Goal: Task Accomplishment & Management: Complete application form

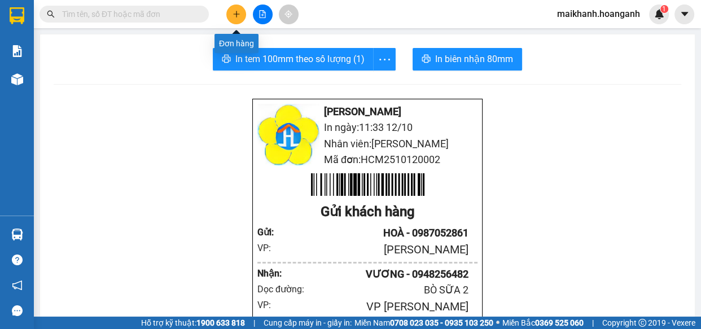
click at [240, 17] on button at bounding box center [236, 15] width 20 height 20
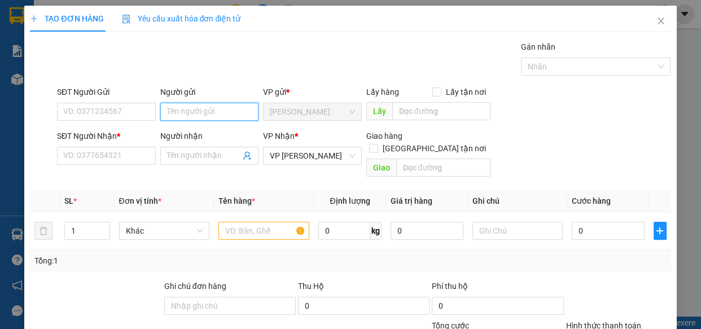
click at [192, 107] on input "Người gửi" at bounding box center [209, 112] width 99 height 18
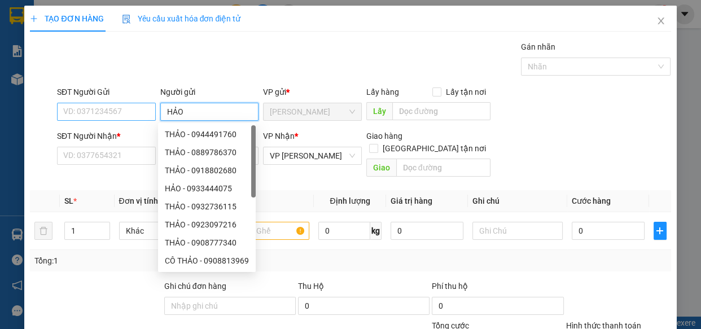
type input "HẢO"
click at [90, 108] on input "SĐT Người Gửi" at bounding box center [106, 112] width 99 height 18
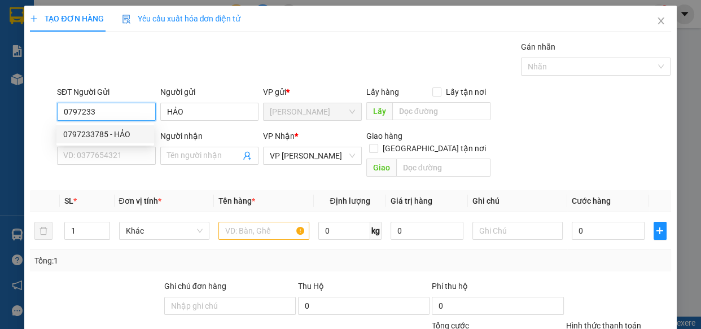
click at [96, 135] on div "0797233785 - HẢO" at bounding box center [105, 134] width 84 height 12
type input "0797233785"
type input "40.000"
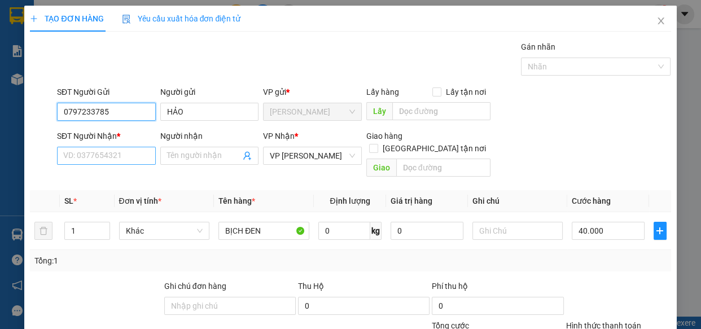
type input "0797233785"
click at [108, 158] on input "SĐT Người Nhận *" at bounding box center [106, 156] width 99 height 18
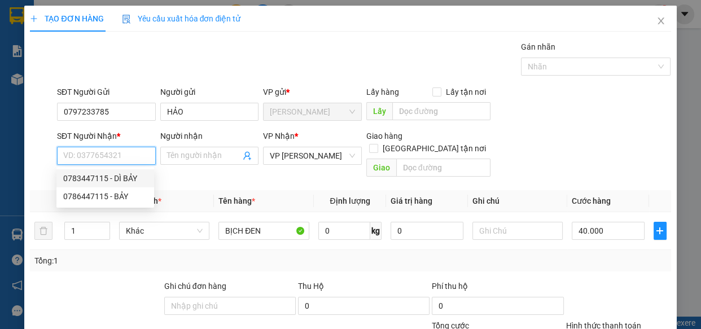
click at [100, 178] on div "0783447115 - DÌ BẢY" at bounding box center [105, 178] width 84 height 12
type input "0783447115"
type input "DÌ BẢY"
type input "[PERSON_NAME]"
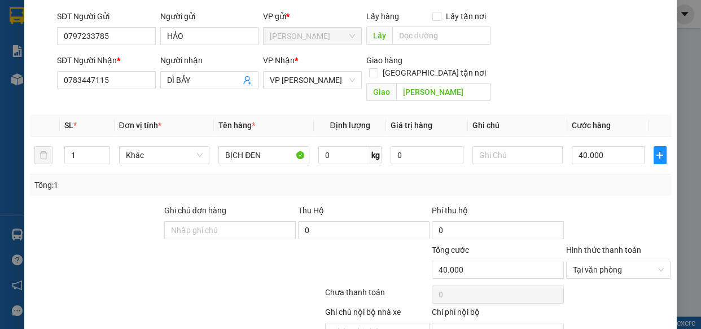
scroll to position [123, 0]
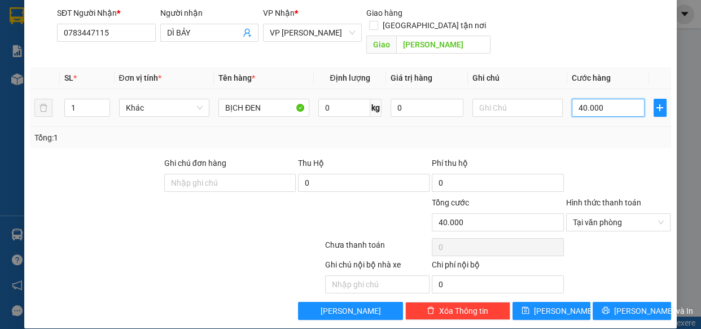
click at [601, 99] on input "40.000" at bounding box center [608, 108] width 73 height 18
type input "3"
type input "30"
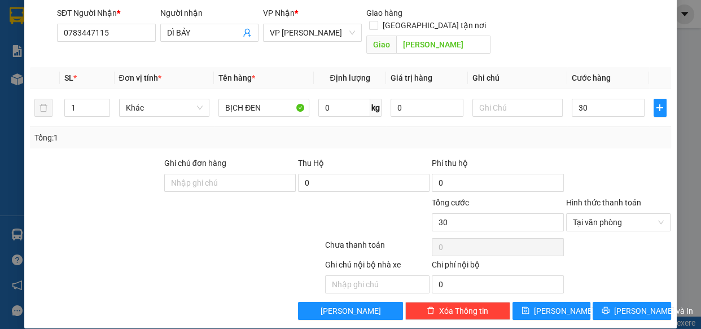
type input "30.000"
click at [631, 305] on span "[PERSON_NAME] và In" at bounding box center [653, 311] width 79 height 12
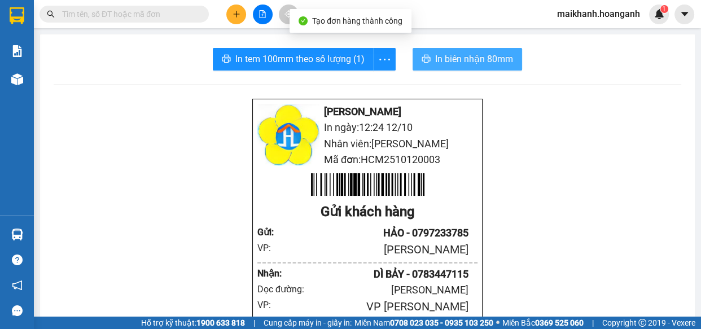
click at [459, 60] on span "In biên nhận 80mm" at bounding box center [474, 59] width 78 height 14
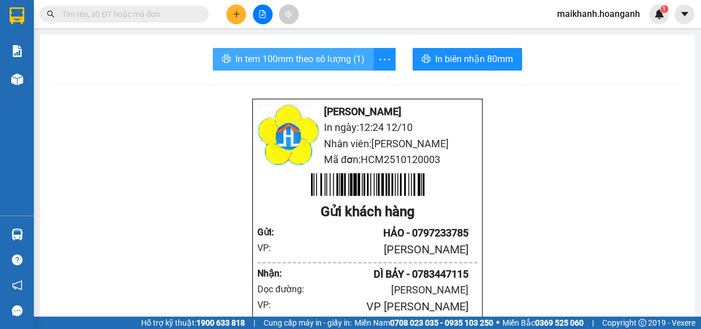
click at [282, 59] on span "In tem 100mm theo số lượng (1)" at bounding box center [299, 59] width 129 height 14
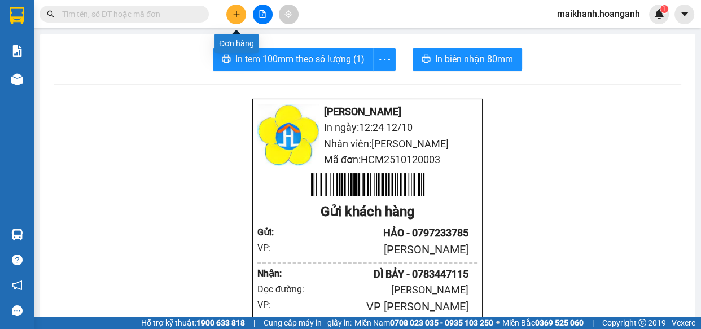
click at [237, 16] on icon "plus" at bounding box center [236, 14] width 8 height 8
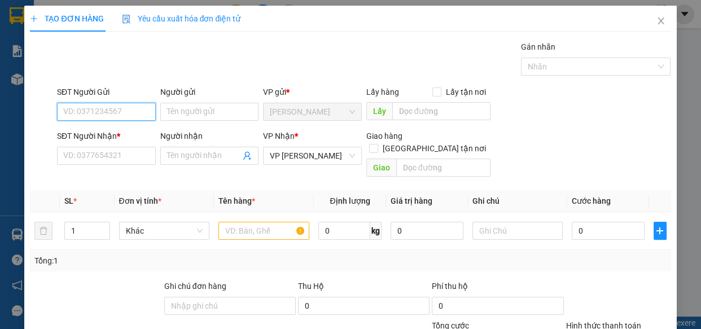
click at [120, 117] on input "SĐT Người Gửi" at bounding box center [106, 112] width 99 height 18
click at [97, 133] on div "0869063355 - LAN ANH" at bounding box center [105, 134] width 84 height 12
type input "0869063355"
type input "LAN ANH"
type input "120.000"
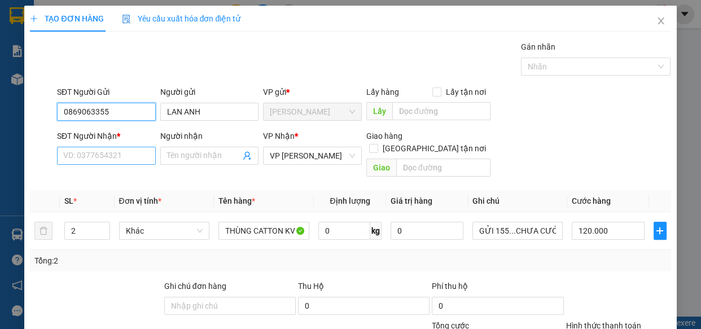
type input "0869063355"
click at [121, 152] on input "SĐT Người Nhận *" at bounding box center [106, 156] width 99 height 18
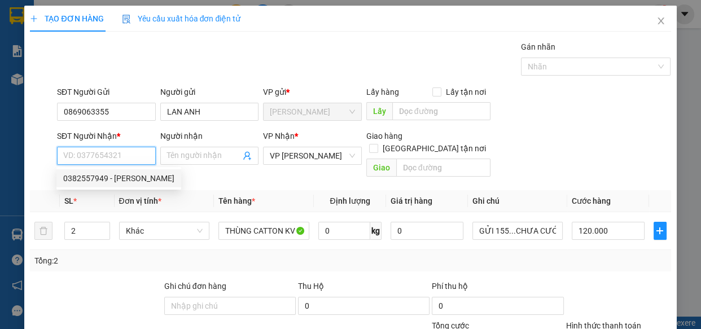
click at [99, 176] on div "0382557949 - [PERSON_NAME]" at bounding box center [118, 178] width 111 height 12
type input "0382557949"
type input "[PERSON_NAME]"
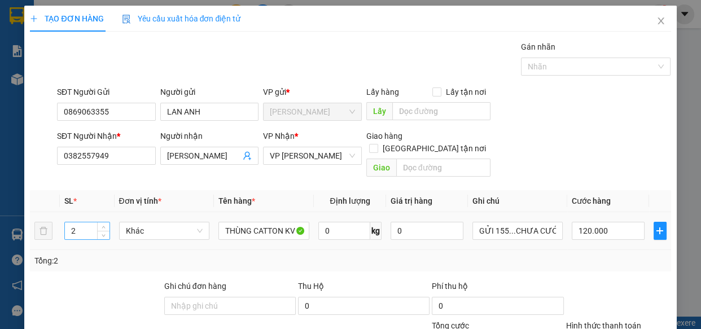
click at [89, 222] on input "2" at bounding box center [87, 230] width 44 height 17
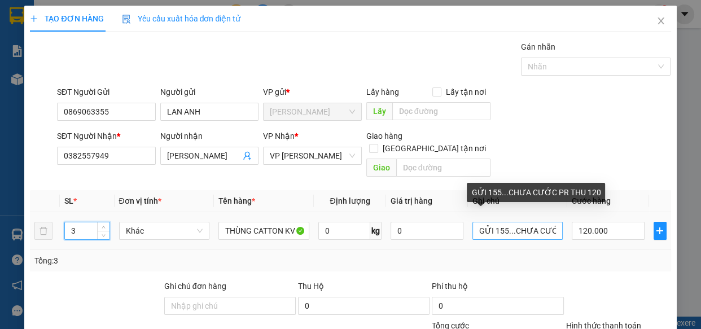
type input "3"
click at [504, 222] on input "GỬI 155...CHƯA CƯỚC PR THU 120" at bounding box center [517, 231] width 91 height 18
type input "0"
click at [551, 222] on input ".CHƯA CƯỚC PR THU 120" at bounding box center [517, 231] width 91 height 18
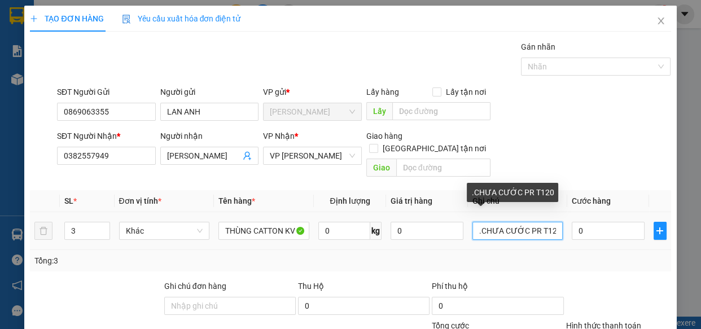
click at [551, 222] on input ".CHƯA CƯỚC PR T120" at bounding box center [517, 231] width 91 height 18
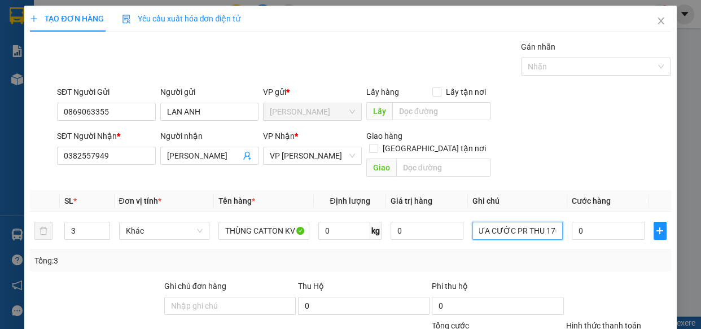
type input ".CHƯA CƯỚC PR THU 170"
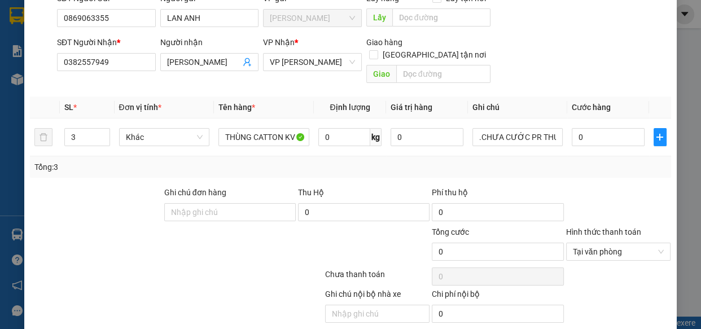
scroll to position [123, 0]
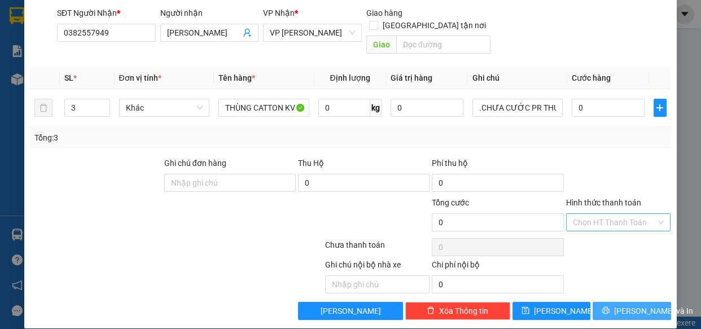
click at [639, 305] on span "[PERSON_NAME] và In" at bounding box center [653, 311] width 79 height 12
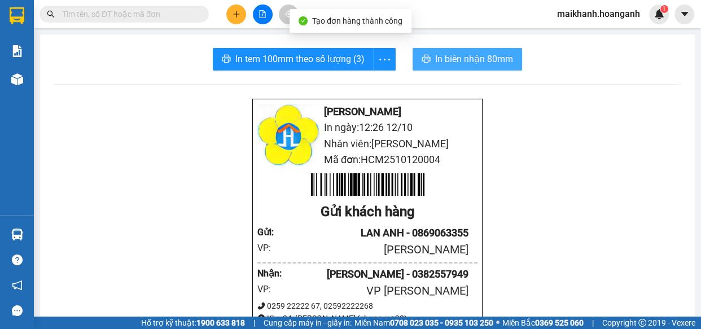
click at [457, 58] on span "In biên nhận 80mm" at bounding box center [474, 59] width 78 height 14
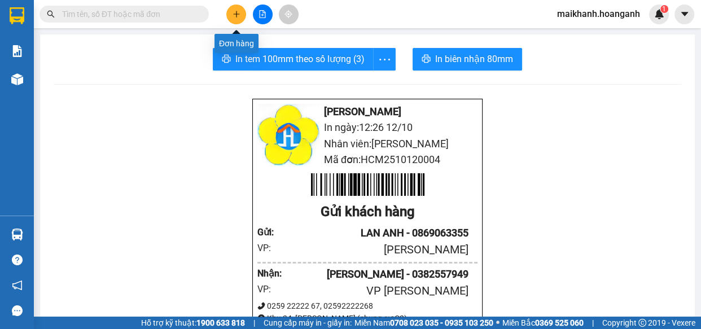
click at [236, 16] on icon "plus" at bounding box center [236, 14] width 1 height 6
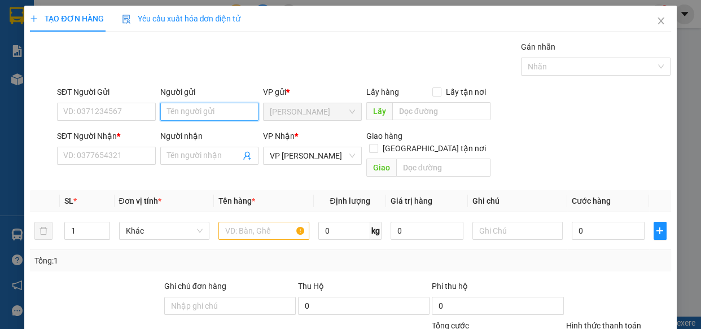
click at [177, 112] on input "Người gửi" at bounding box center [209, 112] width 99 height 18
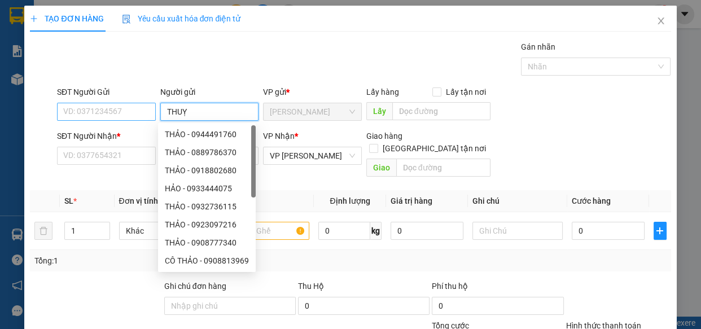
type input "THUỴ"
click at [121, 111] on input "SĐT Người Gửi" at bounding box center [106, 112] width 99 height 18
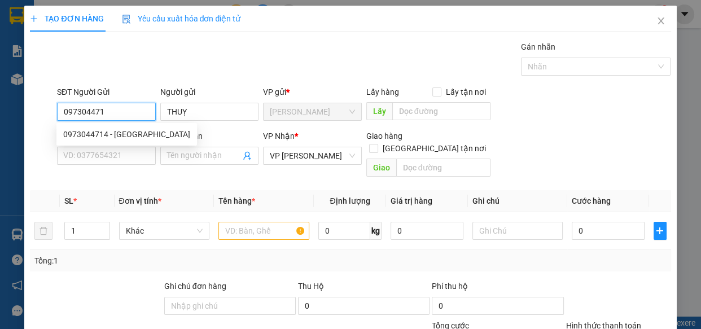
type input "0973044714"
click at [99, 134] on div "0973044714 - [GEOGRAPHIC_DATA]" at bounding box center [126, 134] width 127 height 12
type input "[GEOGRAPHIC_DATA]"
type input "30.000"
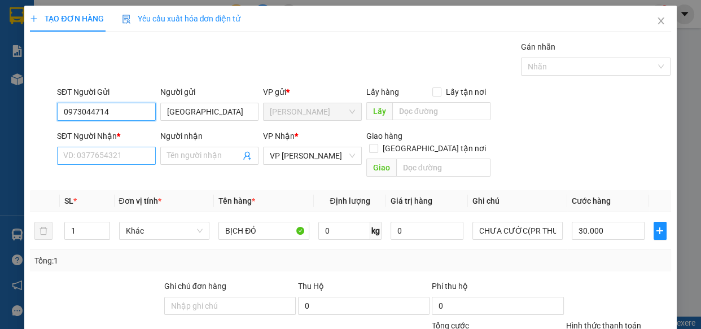
type input "0973044714"
click at [115, 151] on input "SĐT Người Nhận *" at bounding box center [106, 156] width 99 height 18
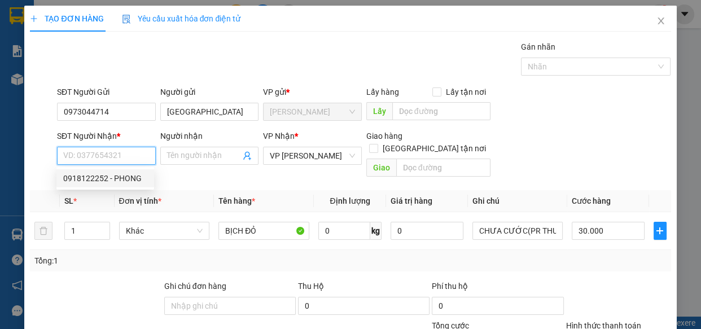
click at [133, 171] on div "0918122252 - PHONG" at bounding box center [105, 178] width 98 height 18
type input "0918122252"
type input "PHONG"
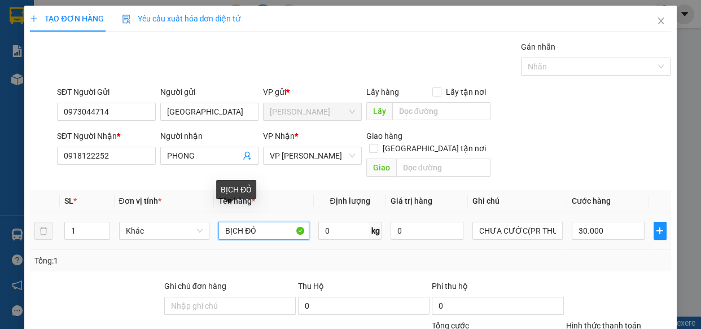
click at [263, 222] on input "BỊCH ĐỎ" at bounding box center [263, 231] width 91 height 18
type input "BỊ XANH"
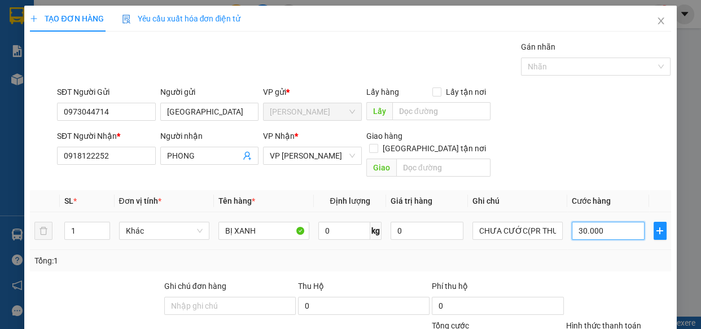
click at [607, 222] on input "30.000" at bounding box center [608, 231] width 73 height 18
type input "0"
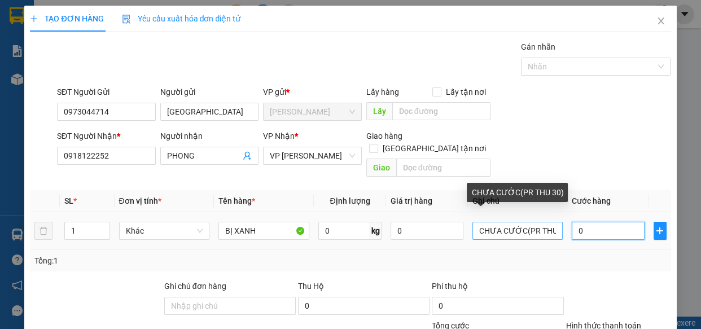
type input "0"
click at [552, 222] on input "CHƯA CƯỚC(PR THU 30)" at bounding box center [517, 231] width 91 height 18
type input "CHƯA CƯỚC(PR THU 30)"
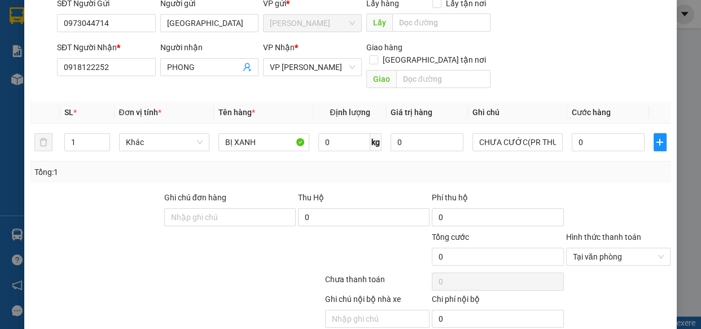
scroll to position [123, 0]
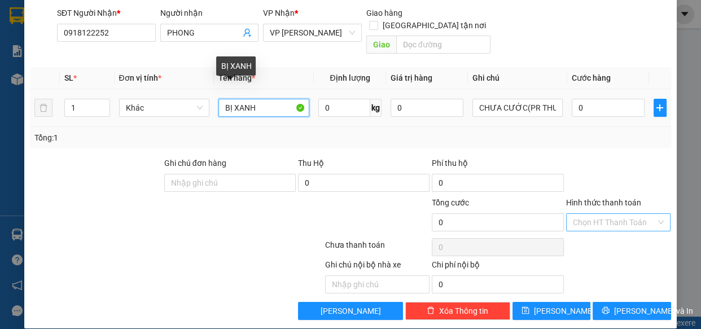
click at [271, 99] on input "BỊ XANH" at bounding box center [263, 108] width 91 height 18
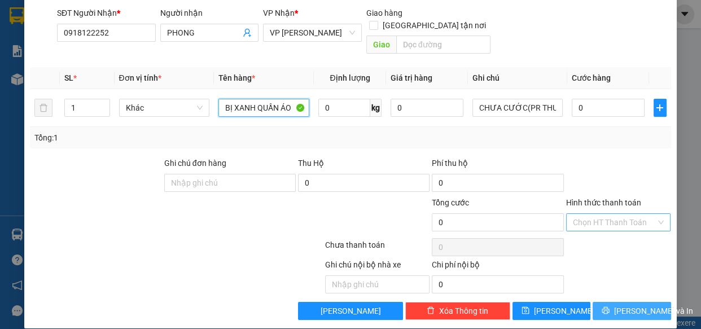
type input "BỊ XANH QUẦN ÁO"
click at [642, 305] on span "[PERSON_NAME] và In" at bounding box center [653, 311] width 79 height 12
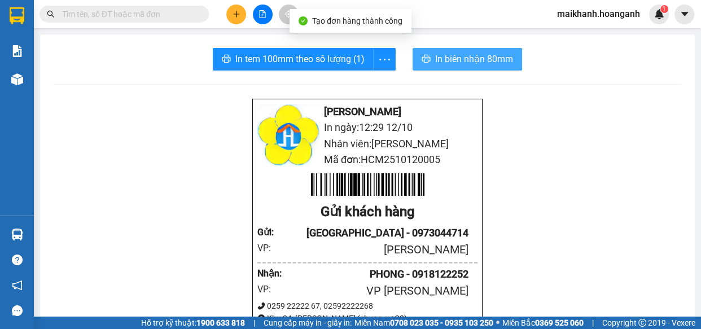
click at [491, 62] on span "In biên nhận 80mm" at bounding box center [474, 59] width 78 height 14
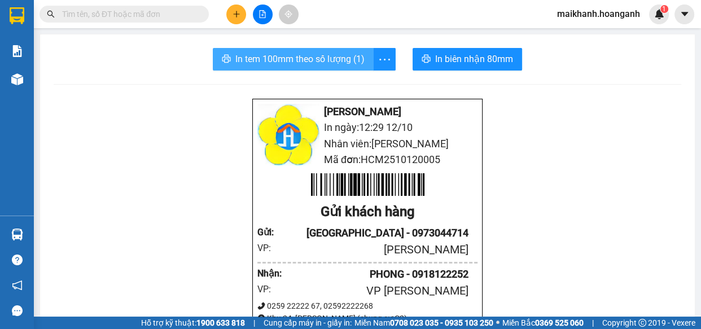
click at [327, 65] on span "In tem 100mm theo số lượng (1)" at bounding box center [299, 59] width 129 height 14
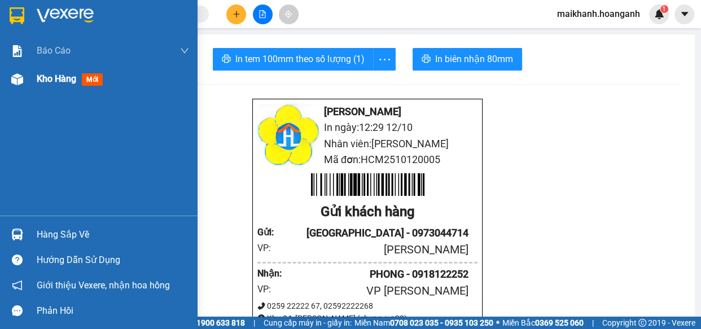
click at [52, 80] on span "Kho hàng" at bounding box center [56, 78] width 39 height 11
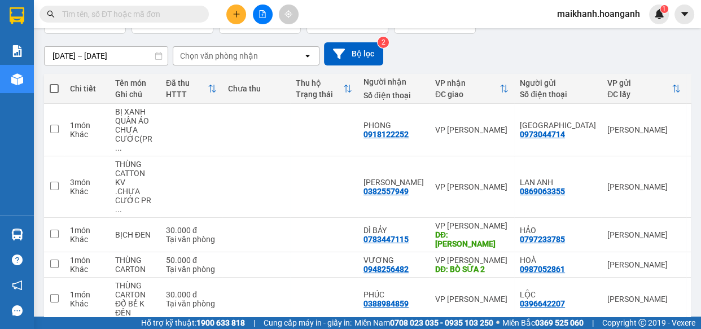
scroll to position [101, 0]
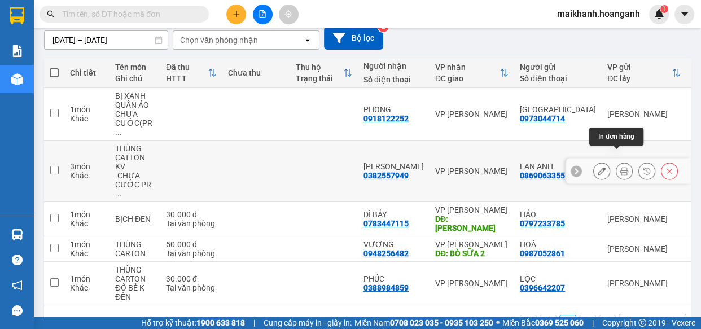
click at [620, 167] on icon at bounding box center [624, 171] width 8 height 8
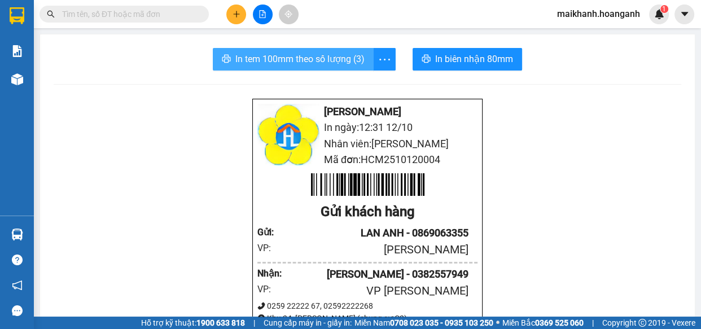
click at [294, 56] on span "In tem 100mm theo số lượng (3)" at bounding box center [299, 59] width 129 height 14
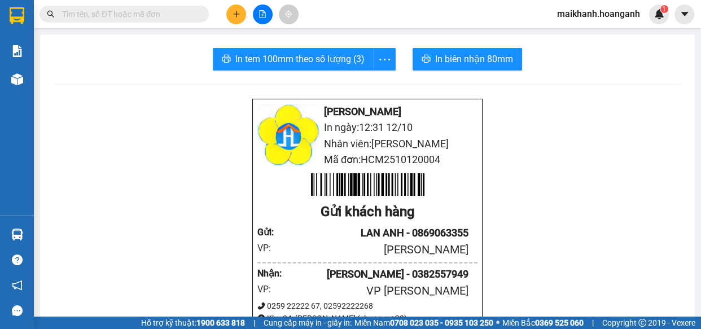
click at [172, 13] on input "text" at bounding box center [128, 14] width 133 height 12
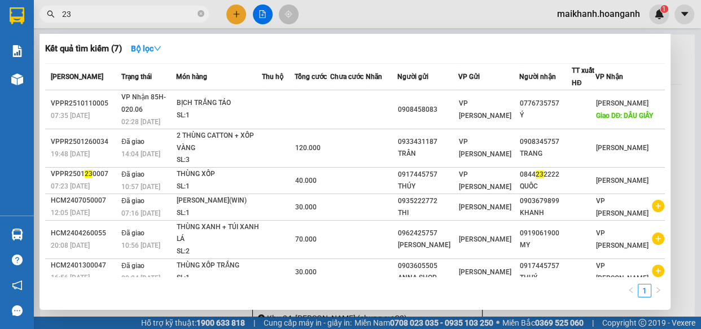
type input "233"
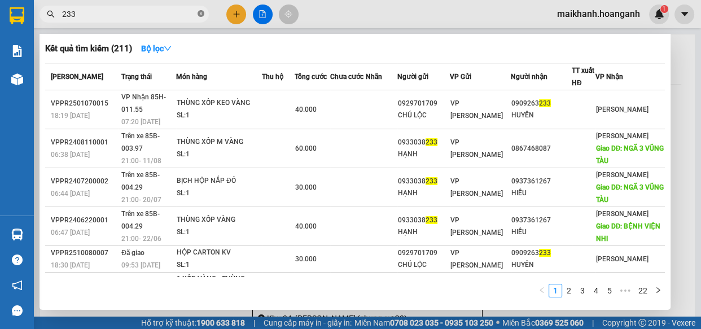
click at [199, 14] on icon "close-circle" at bounding box center [200, 13] width 7 height 7
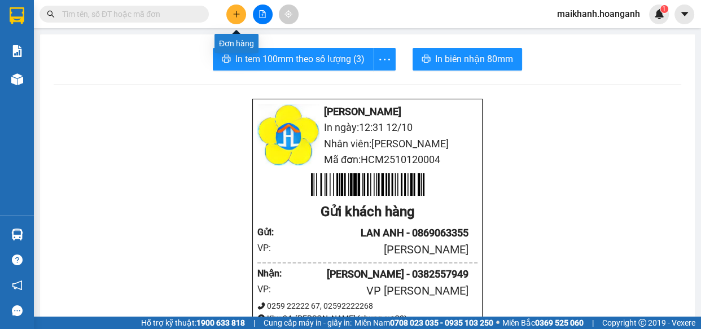
click at [239, 15] on icon "plus" at bounding box center [236, 14] width 8 height 8
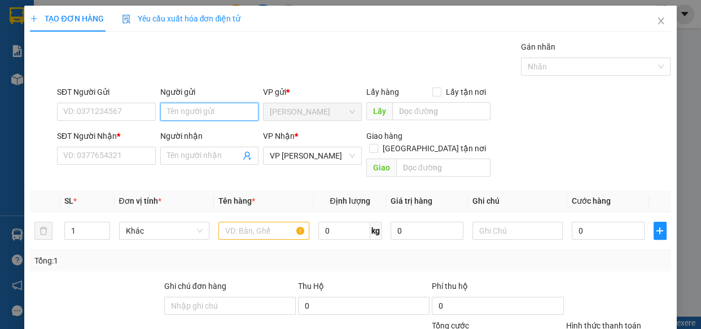
click at [233, 113] on input "Người gửi" at bounding box center [209, 112] width 99 height 18
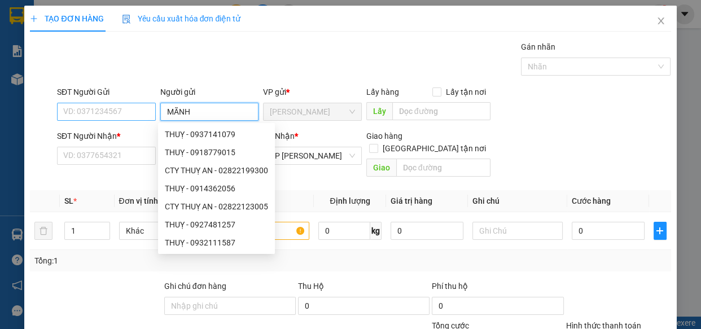
type input "MÃNH"
click at [125, 113] on input "SĐT Người Gửi" at bounding box center [106, 112] width 99 height 18
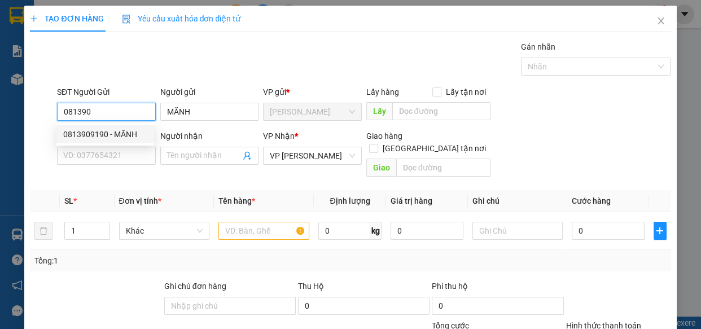
click at [103, 131] on div "0813909190 - MÃNH" at bounding box center [105, 134] width 84 height 12
type input "0813909190"
type input "40.000"
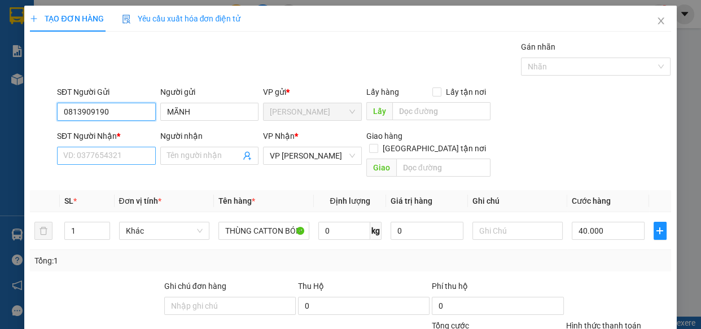
type input "0813909190"
click at [115, 157] on input "SĐT Người Nhận *" at bounding box center [106, 156] width 99 height 18
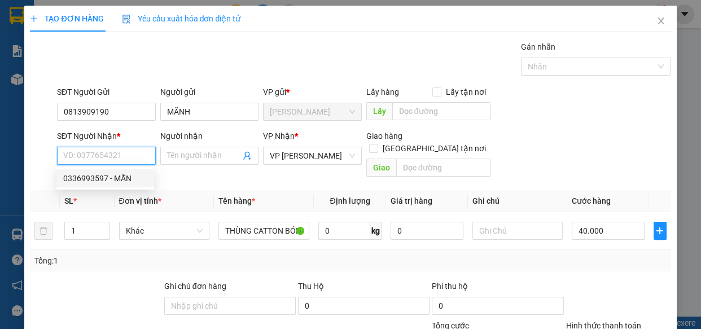
click at [115, 176] on div "0336993597 - MẪN" at bounding box center [105, 178] width 84 height 12
type input "0336993597"
type input "MẪN"
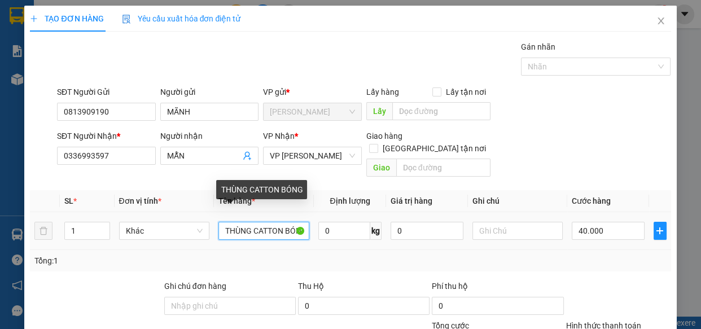
click at [297, 222] on input "THÙNG CATTON BÓNG" at bounding box center [263, 231] width 91 height 18
type input "G"
click at [297, 222] on input "G" at bounding box center [263, 231] width 91 height 18
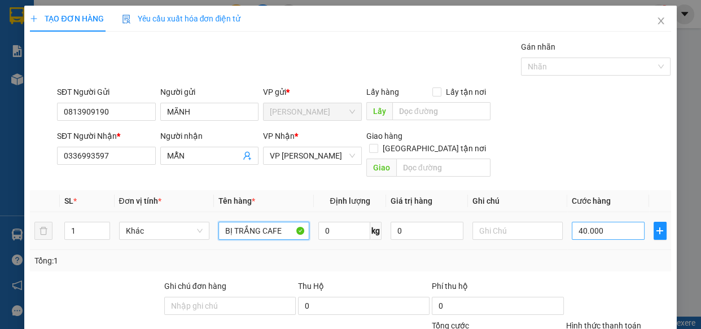
type input "BỊ TRẮNG CAFE"
click at [624, 222] on input "40.000" at bounding box center [608, 231] width 73 height 18
type input "3"
type input "30"
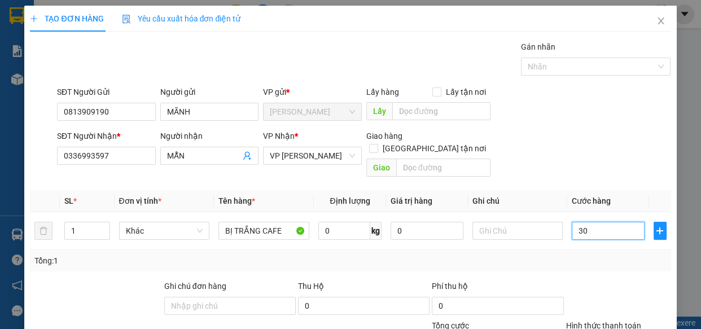
type input "30"
type input "30.000"
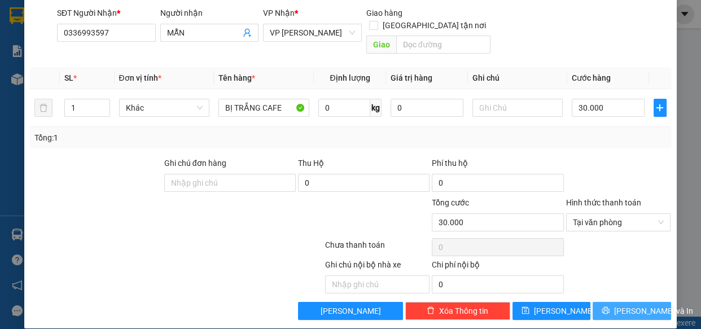
click at [632, 305] on span "[PERSON_NAME] và In" at bounding box center [653, 311] width 79 height 12
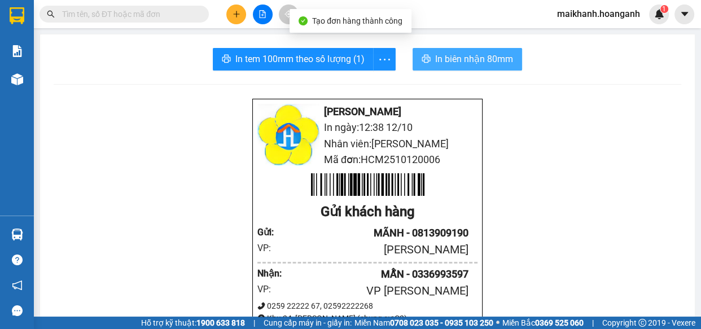
click at [460, 55] on span "In biên nhận 80mm" at bounding box center [474, 59] width 78 height 14
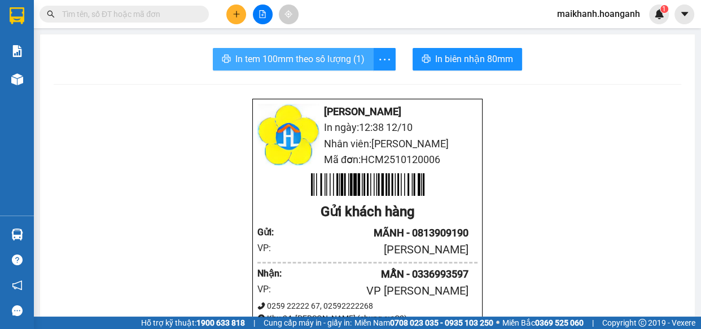
click at [315, 59] on span "In tem 100mm theo số lượng (1)" at bounding box center [299, 59] width 129 height 14
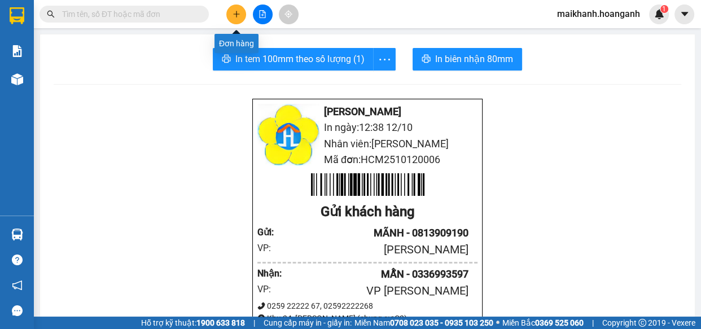
click at [240, 17] on button at bounding box center [236, 15] width 20 height 20
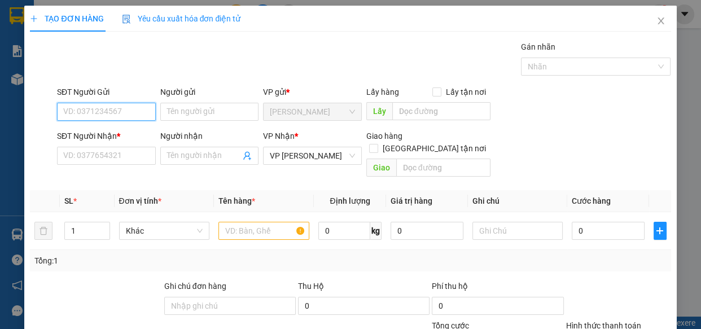
click at [148, 107] on input "SĐT Người Gửi" at bounding box center [106, 112] width 99 height 18
click at [148, 134] on div "0974052512 - LAB ĐÔNG PHƯƠNG" at bounding box center [127, 134] width 128 height 12
type input "0974052512"
type input "LAB ĐÔNG PHƯƠNG"
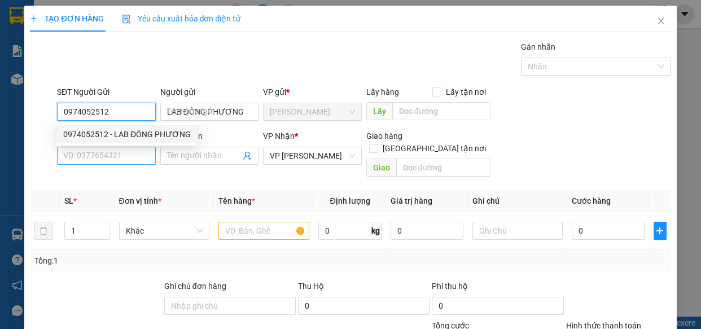
type input "30.000"
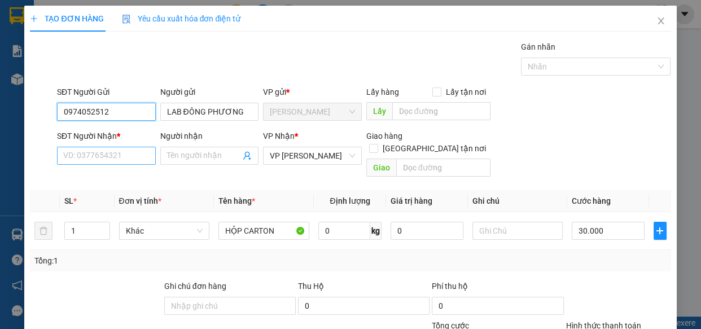
type input "0974052512"
click at [135, 161] on input "SĐT Người Nhận *" at bounding box center [106, 156] width 99 height 18
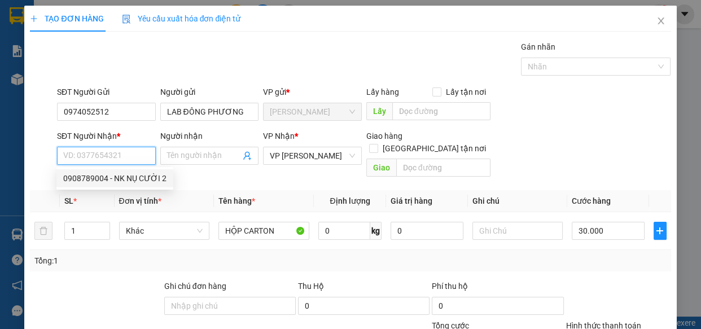
click at [121, 178] on div "0908789004 - NK NỤ CƯỜI 2" at bounding box center [114, 178] width 103 height 12
type input "0908789004"
type input "NK NỤ CƯỜI 2"
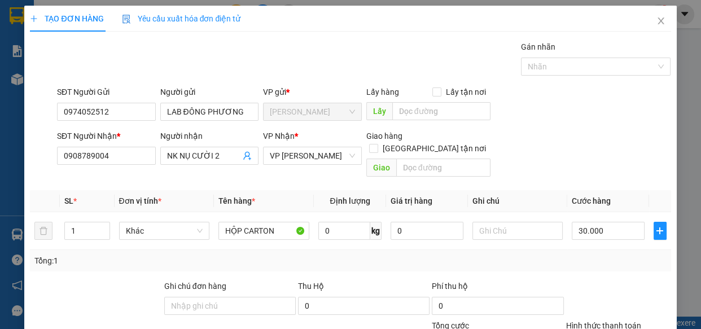
scroll to position [123, 0]
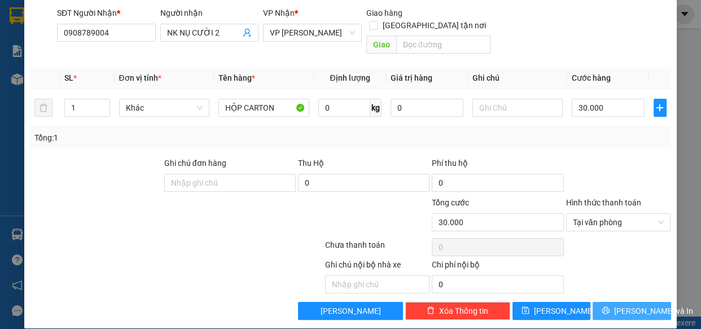
click at [628, 305] on span "[PERSON_NAME] và In" at bounding box center [653, 311] width 79 height 12
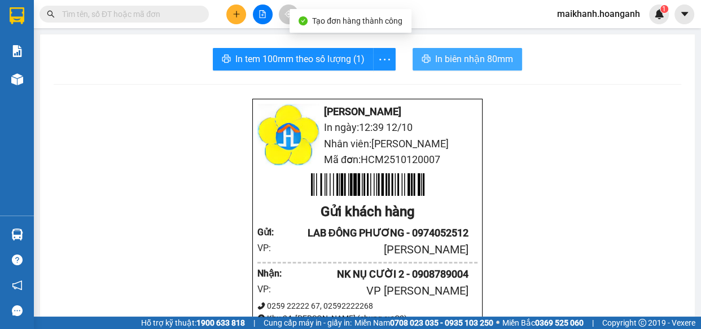
click at [475, 58] on span "In biên nhận 80mm" at bounding box center [474, 59] width 78 height 14
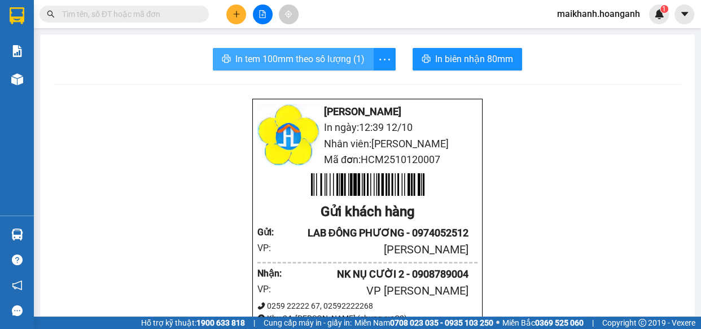
click at [305, 58] on span "In tem 100mm theo số lượng (1)" at bounding box center [299, 59] width 129 height 14
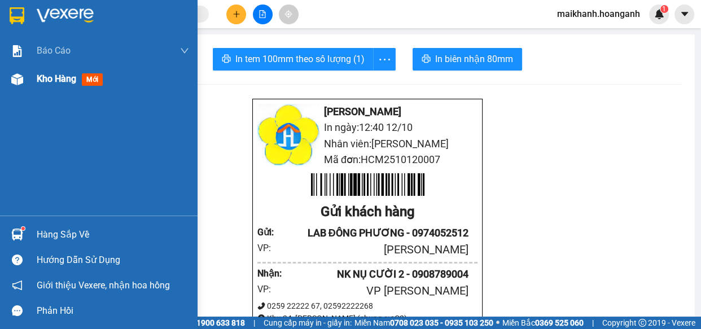
click at [44, 79] on span "Kho hàng" at bounding box center [56, 78] width 39 height 11
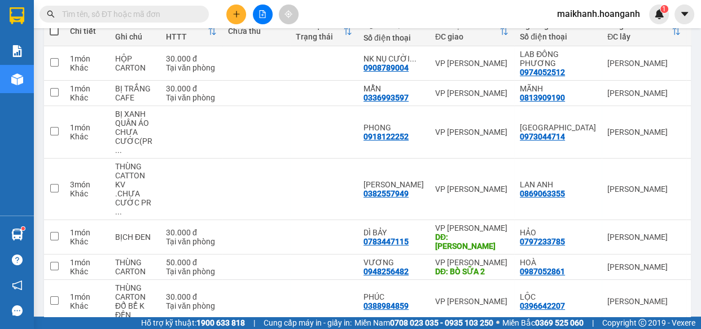
scroll to position [172, 0]
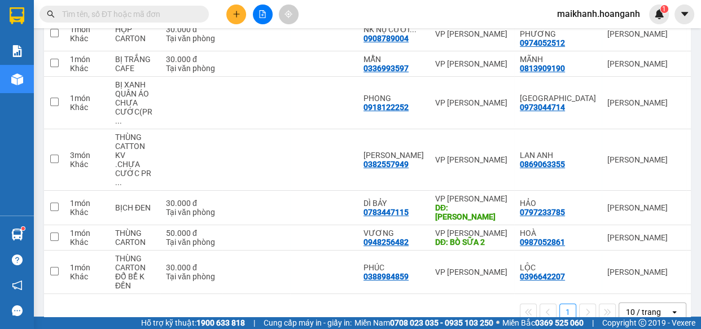
click at [630, 306] on div "10 / trang" at bounding box center [643, 311] width 35 height 11
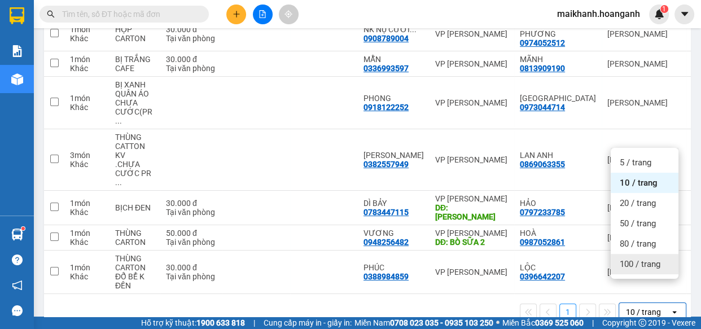
click at [632, 265] on span "100 / trang" at bounding box center [640, 263] width 41 height 11
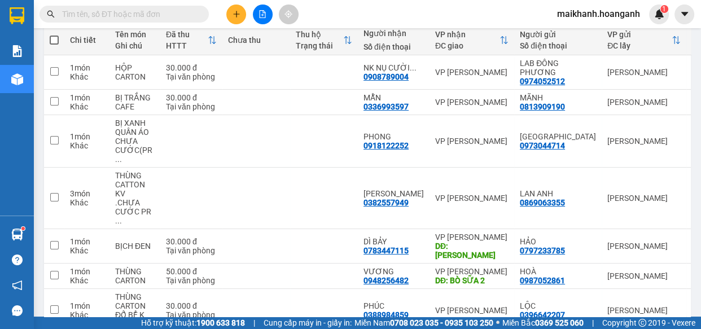
scroll to position [0, 0]
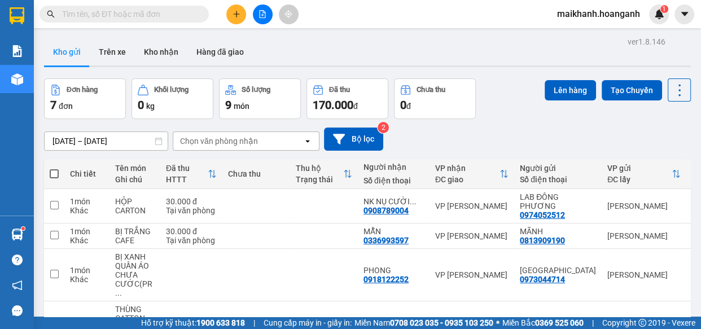
click at [55, 171] on span at bounding box center [54, 173] width 9 height 9
click at [54, 168] on input "checkbox" at bounding box center [54, 168] width 0 height 0
checkbox input "true"
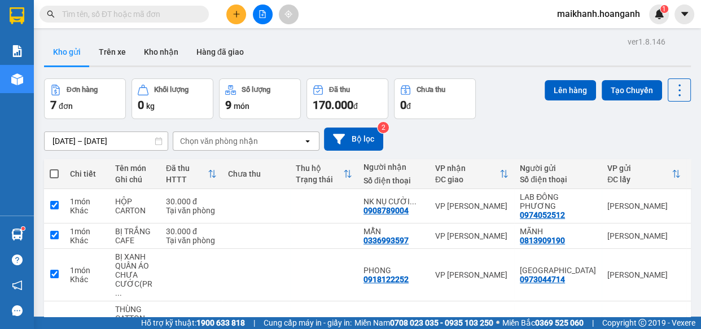
checkbox input "true"
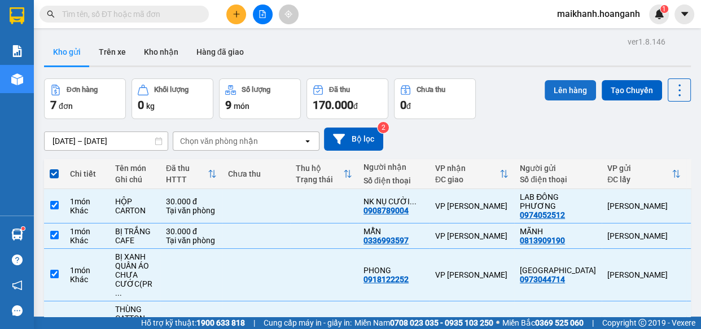
click at [571, 90] on button "Lên hàng" at bounding box center [569, 90] width 51 height 20
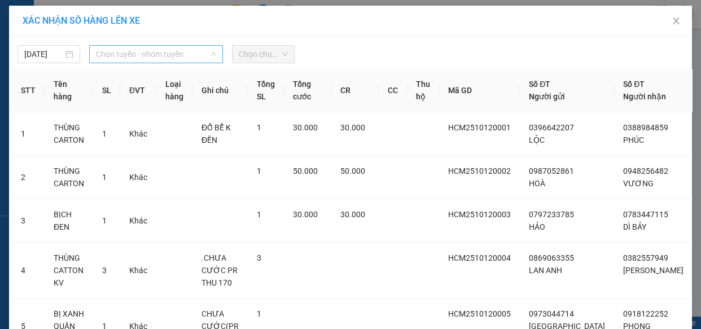
click at [150, 54] on span "Chọn tuyến - nhóm tuyến" at bounding box center [156, 54] width 120 height 17
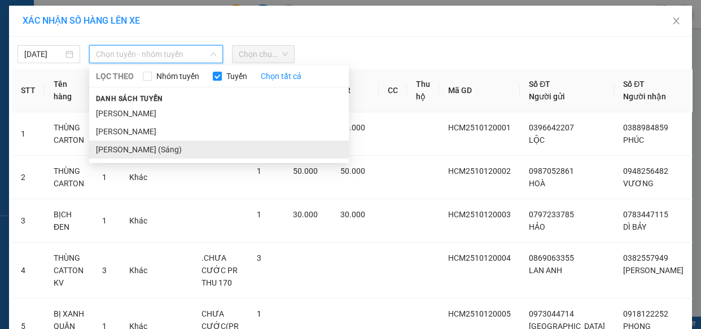
click at [176, 151] on li "[PERSON_NAME] (Sáng)" at bounding box center [219, 149] width 260 height 18
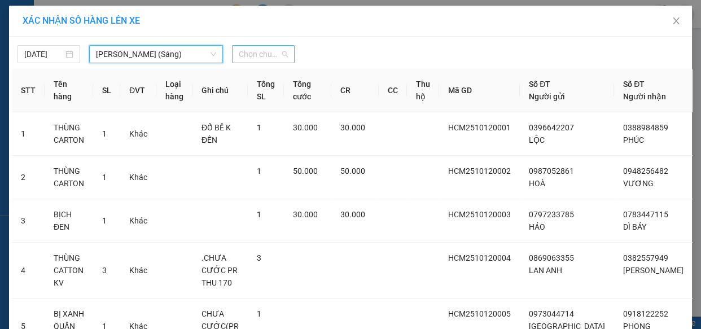
click at [269, 52] on span "Chọn chuyến" at bounding box center [263, 54] width 49 height 17
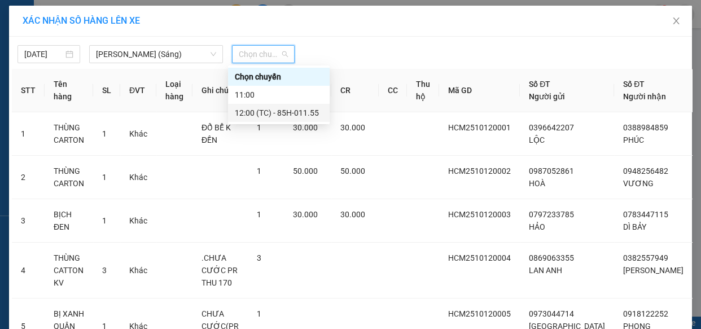
click at [312, 115] on div "12:00 (TC) - 85H-011.55" at bounding box center [279, 113] width 88 height 12
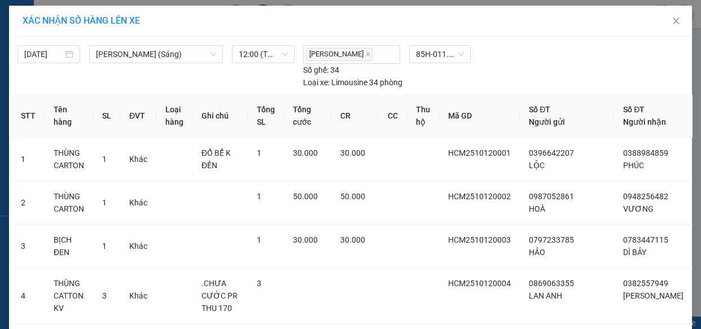
scroll to position [231, 0]
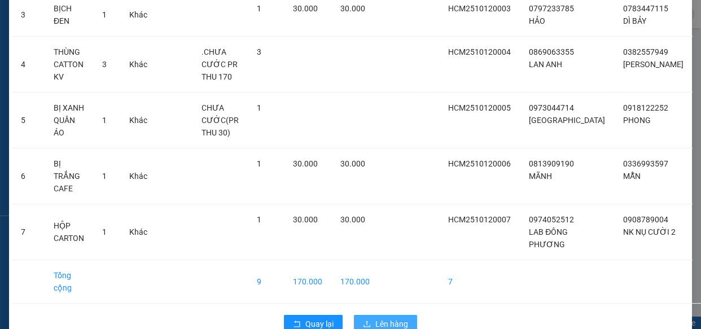
click at [387, 318] on span "Lên hàng" at bounding box center [391, 324] width 33 height 12
